Goal: Information Seeking & Learning: Learn about a topic

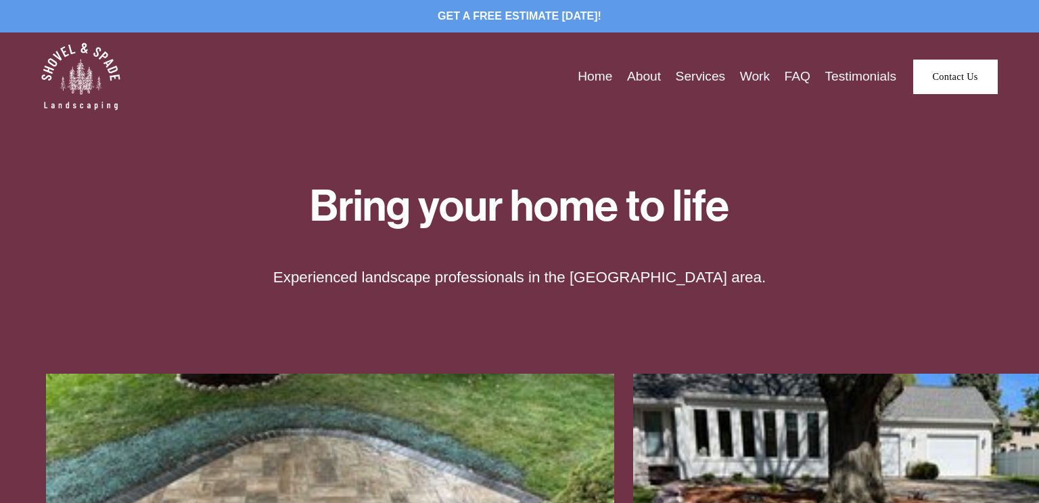
click at [691, 78] on link "Services" at bounding box center [701, 76] width 50 height 21
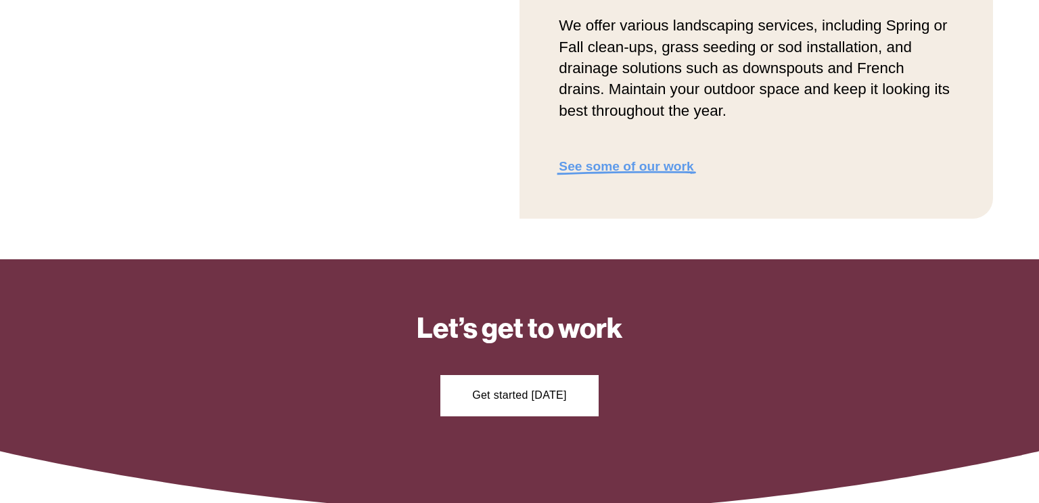
scroll to position [1821, 0]
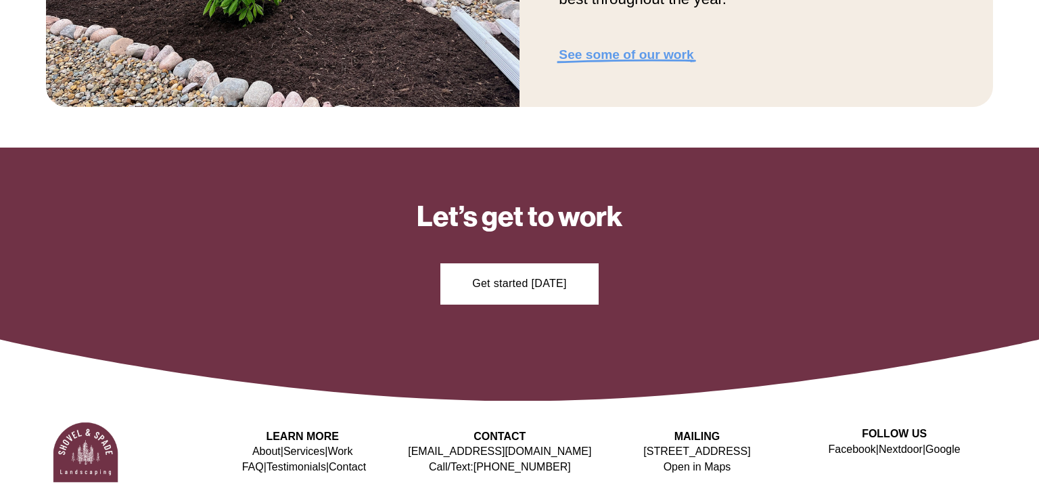
click at [300, 450] on link "Services" at bounding box center [304, 451] width 41 height 15
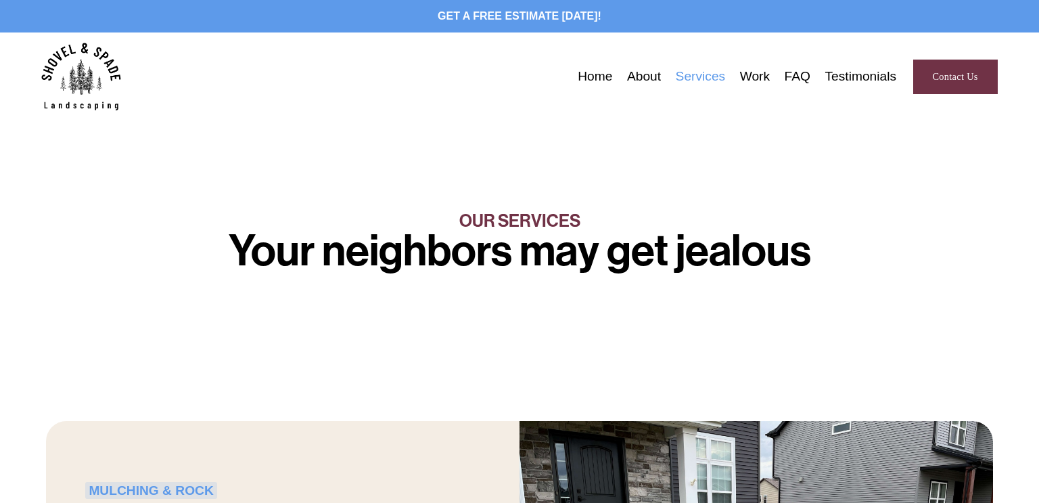
click at [593, 82] on link "Home" at bounding box center [595, 76] width 35 height 21
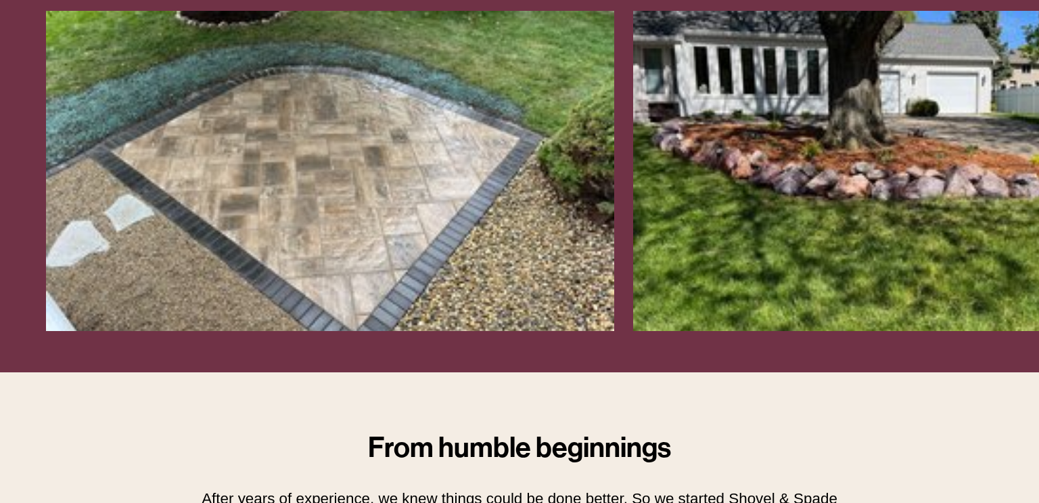
scroll to position [1003, 0]
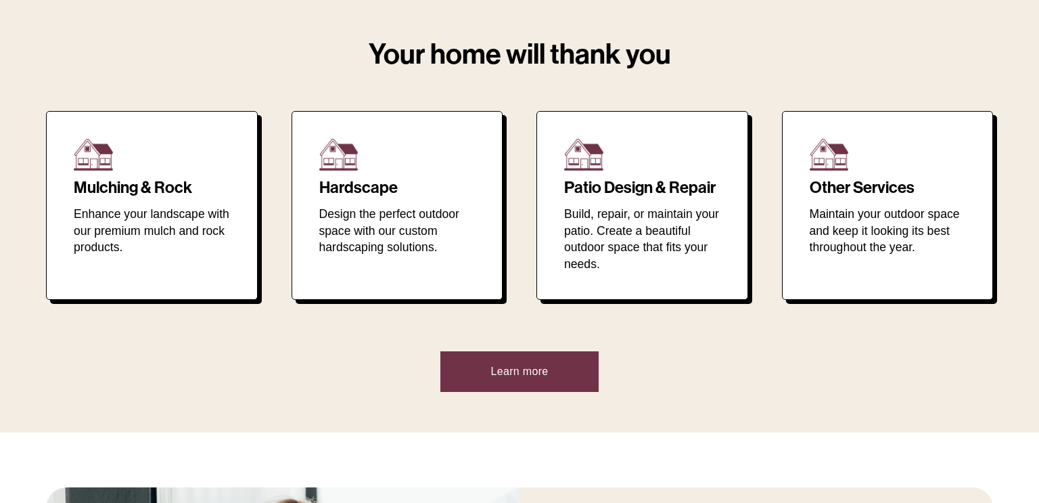
click at [359, 175] on li "Hardscape Design the perfect outdoor space with our custom hardscaping solution…" at bounding box center [398, 205] width 212 height 189
click at [359, 191] on h2 "Hardscape" at bounding box center [397, 187] width 156 height 17
click at [552, 360] on link "Learn more" at bounding box center [520, 371] width 158 height 41
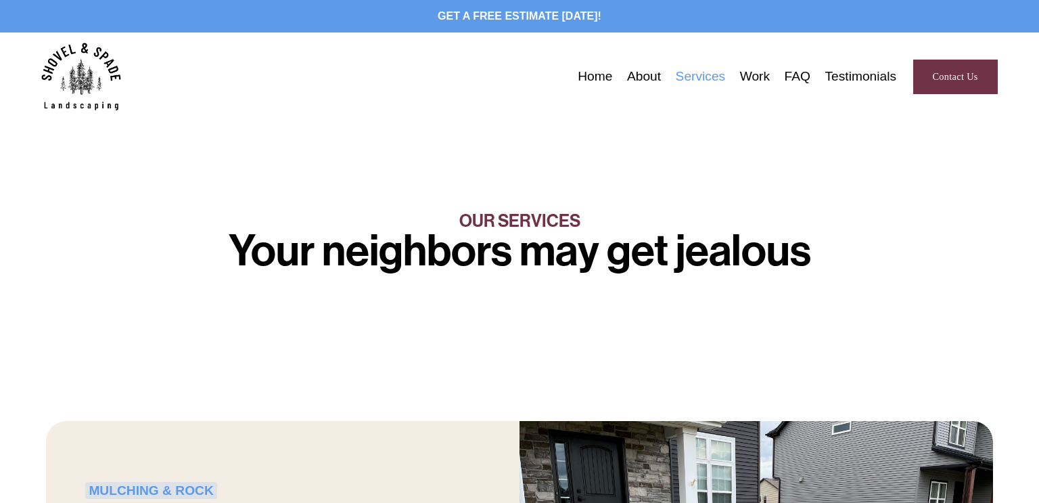
click at [797, 81] on link "FAQ" at bounding box center [798, 76] width 26 height 21
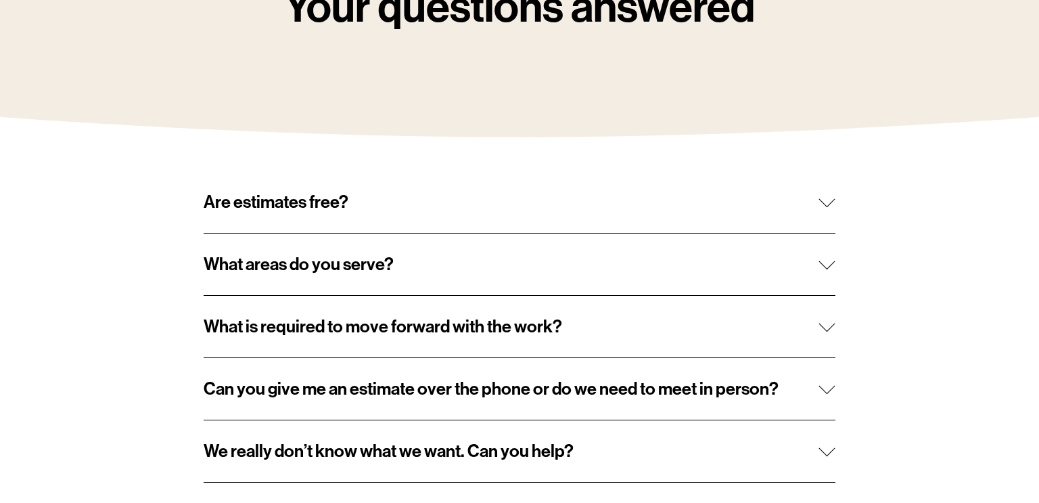
scroll to position [246, 0]
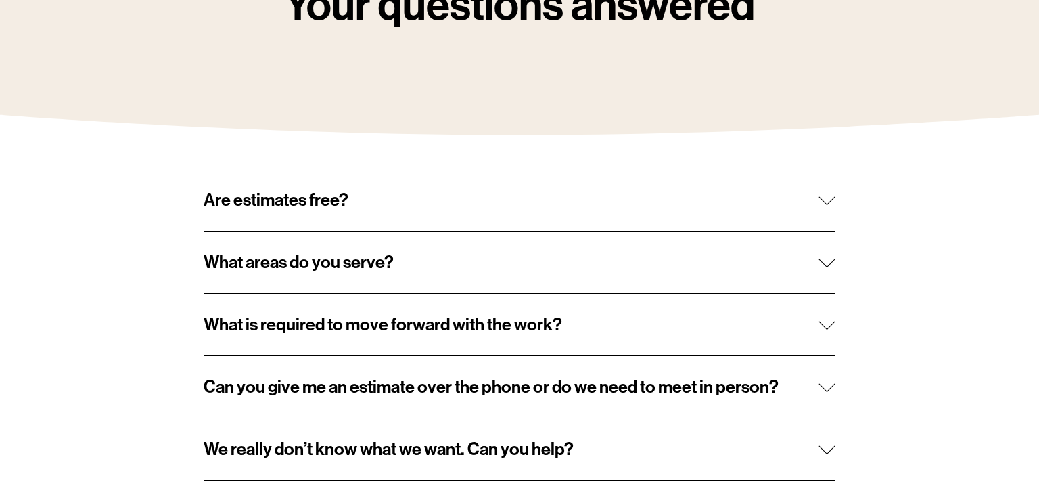
click at [560, 330] on span "What is required to move forward with the work?" at bounding box center [511, 324] width 615 height 21
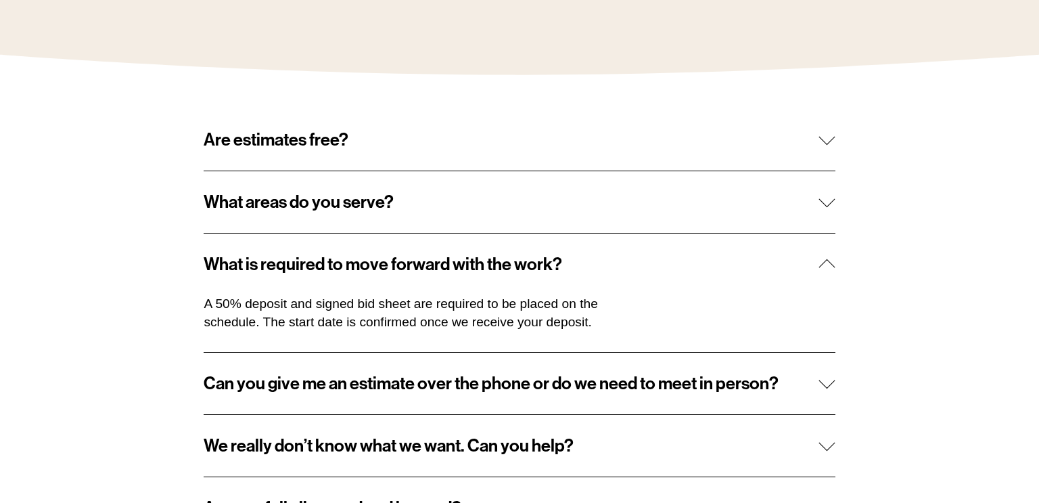
scroll to position [349, 0]
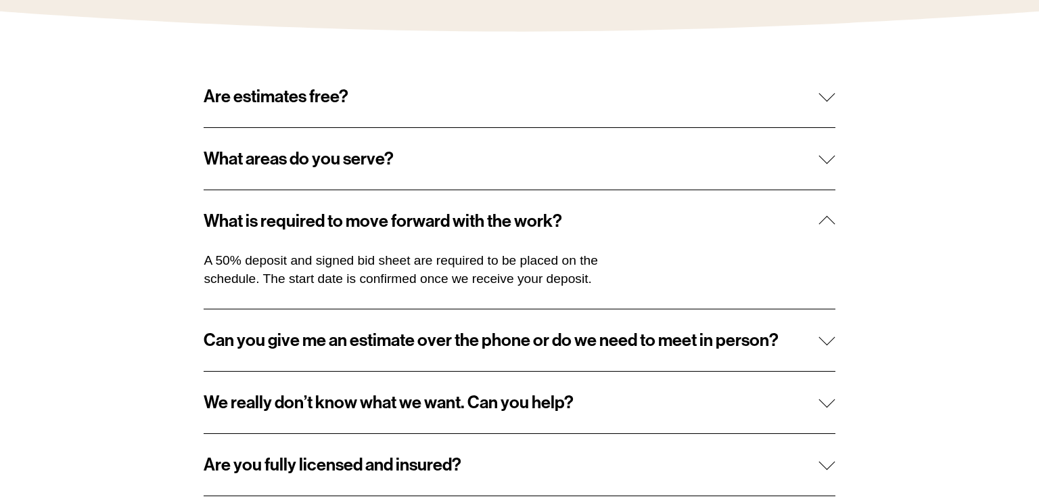
click at [562, 345] on span "Can you give me an estimate over the phone or do we need to meet in person?" at bounding box center [511, 340] width 615 height 21
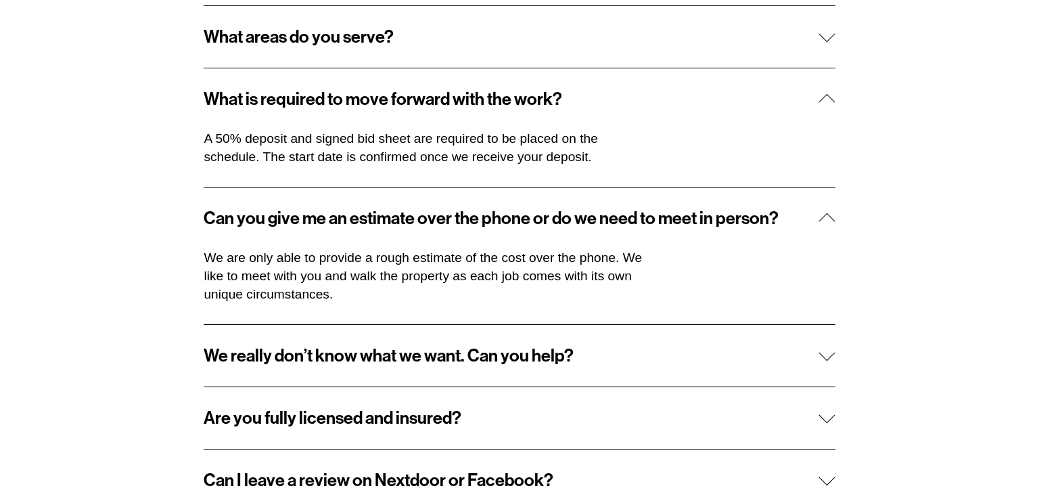
scroll to position [472, 0]
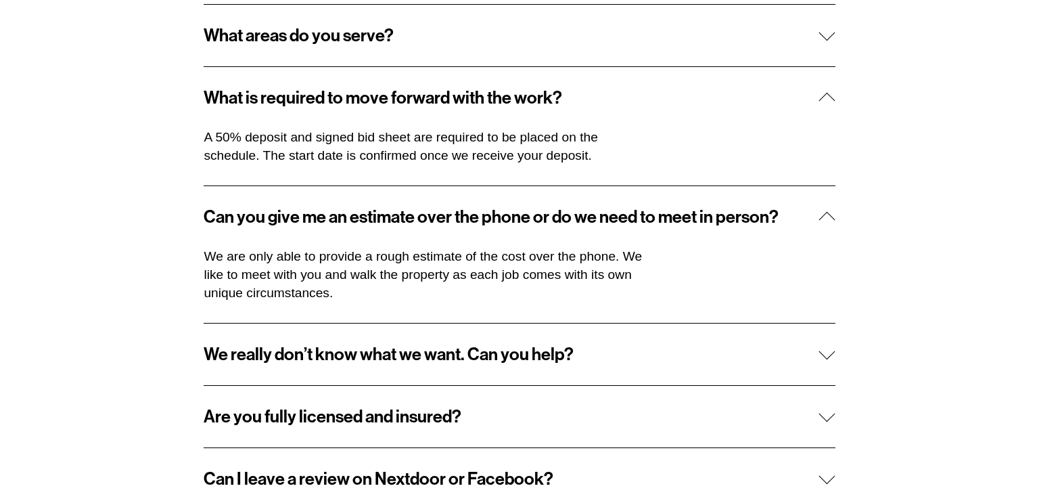
click at [585, 365] on button "We really don’t know what we want. Can you help?" at bounding box center [519, 354] width 631 height 62
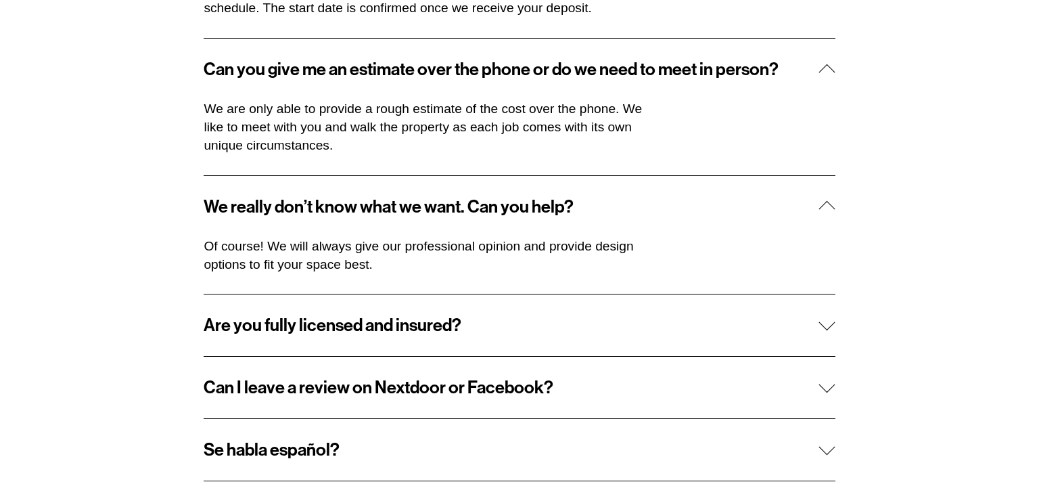
scroll to position [668, 0]
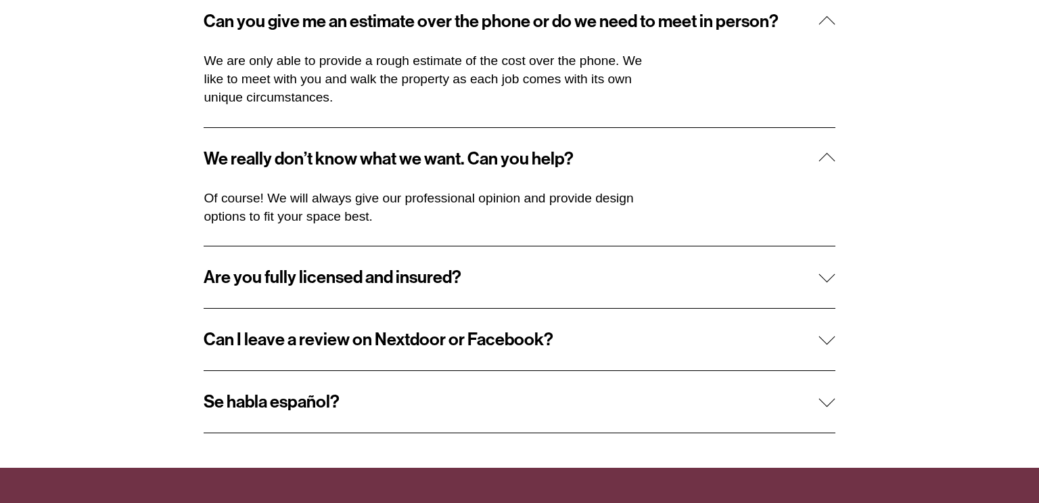
click at [608, 288] on button "Are you fully licensed and insured?" at bounding box center [519, 277] width 631 height 62
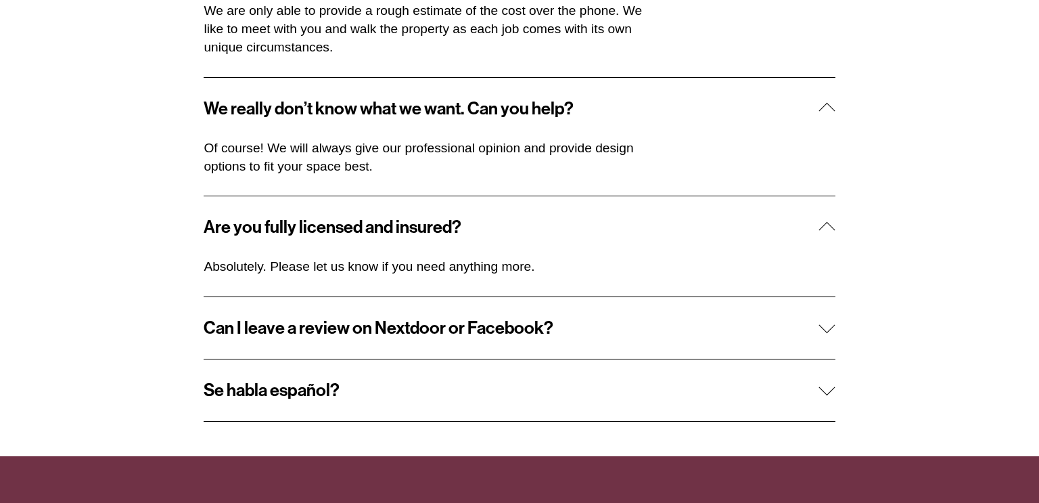
scroll to position [761, 0]
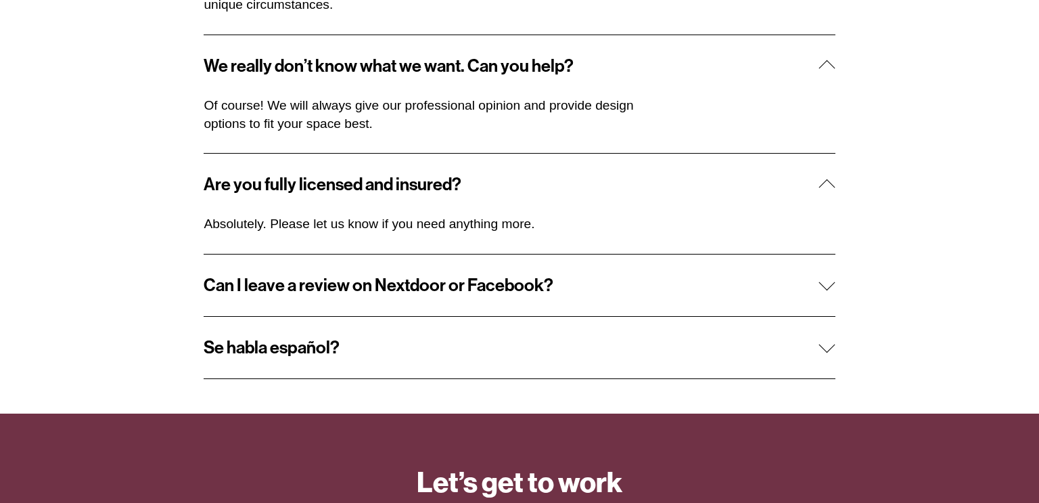
click at [591, 355] on button "Se habla español?" at bounding box center [519, 348] width 631 height 62
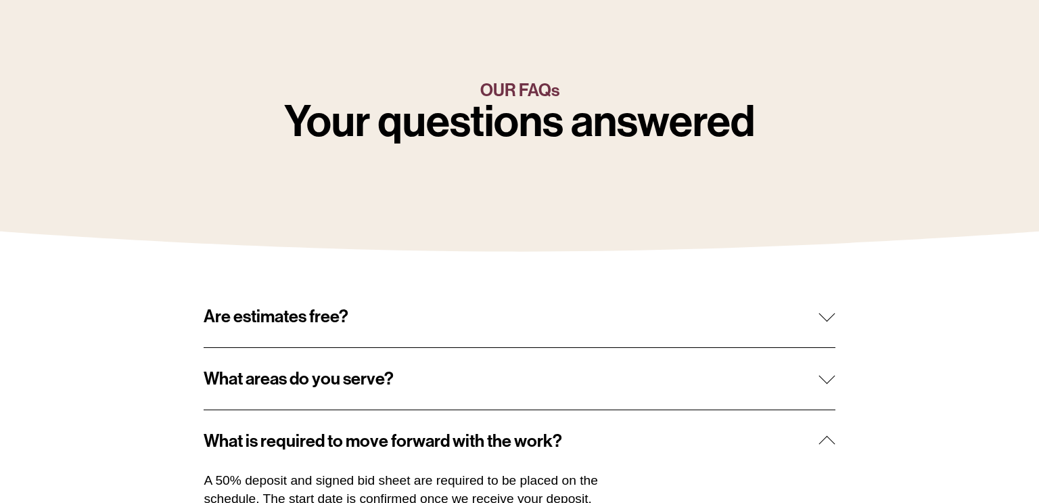
scroll to position [0, 0]
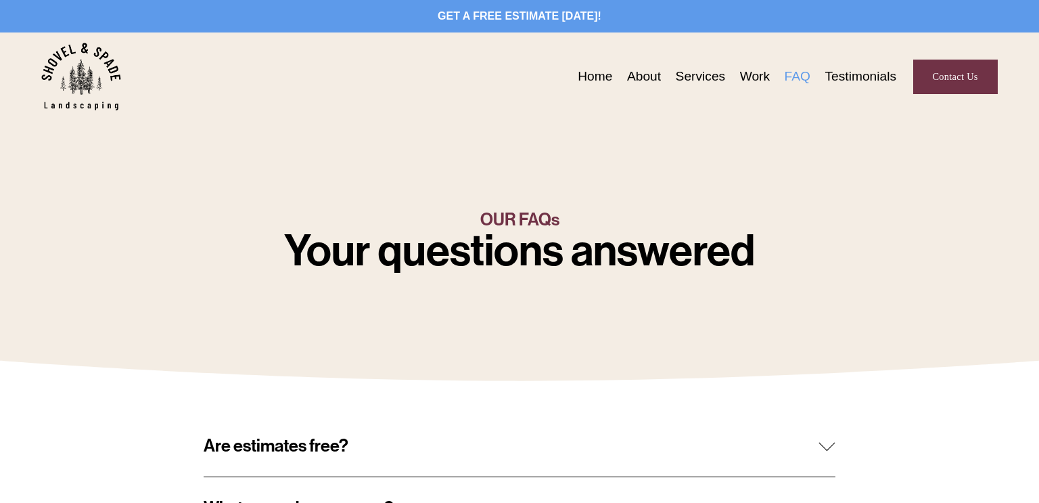
click at [654, 79] on link "About" at bounding box center [644, 76] width 34 height 21
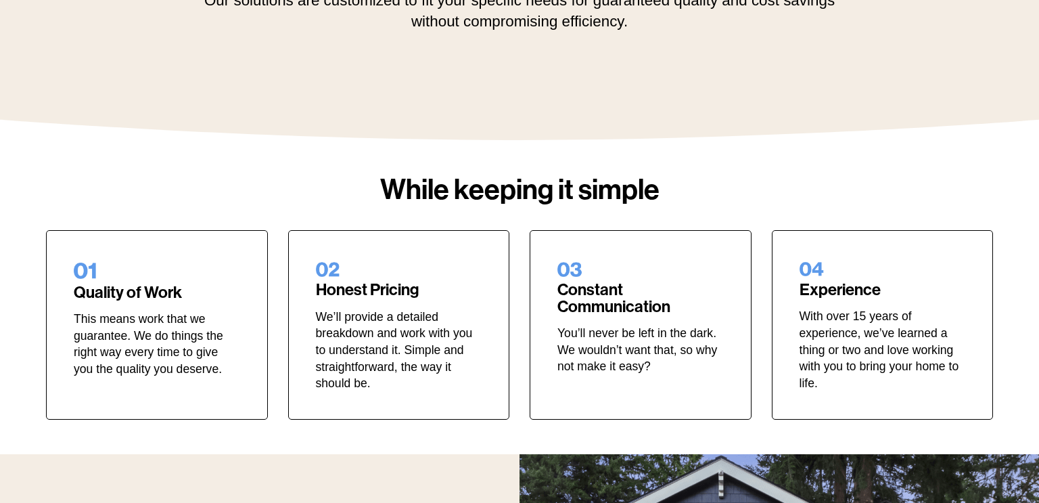
scroll to position [340, 0]
